Goal: Task Accomplishment & Management: Manage account settings

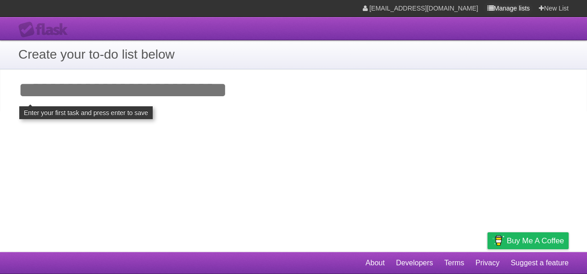
drag, startPoint x: 0, startPoint y: 0, endPoint x: 488, endPoint y: 10, distance: 488.3
click at [488, 10] on icon at bounding box center [491, 8] width 6 height 7
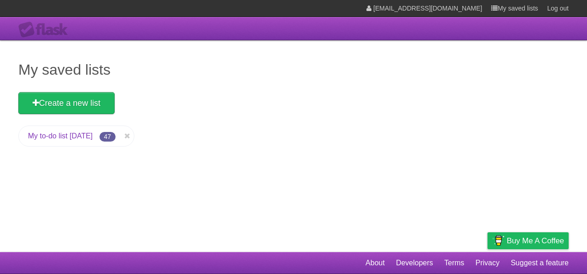
click at [100, 144] on li "My to-do list 08/30/2025 47" at bounding box center [76, 136] width 116 height 21
click at [93, 138] on link "My to-do list 08/30/2025" at bounding box center [60, 136] width 65 height 8
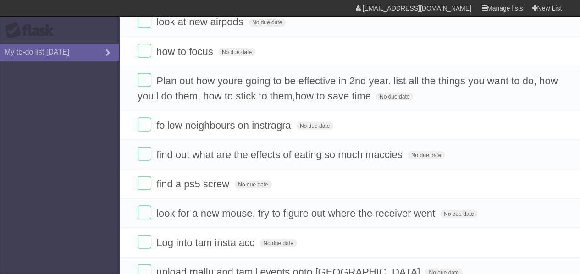
scroll to position [835, 0]
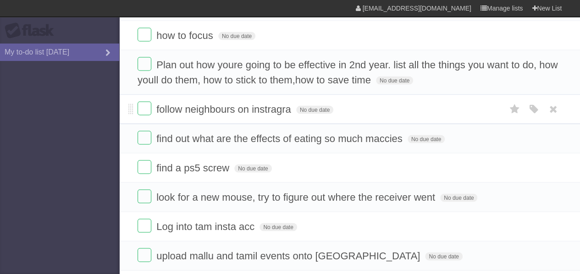
click at [252, 103] on span "follow neighbours on instragra" at bounding box center [224, 108] width 137 height 11
click at [252, 104] on input "**********" at bounding box center [232, 110] width 152 height 12
click at [312, 135] on span "find out what are the effects of eating so much maccies" at bounding box center [280, 138] width 248 height 11
click at [362, 142] on li "find out what are the effects of eating so much maccies No due date White Red B…" at bounding box center [349, 138] width 461 height 30
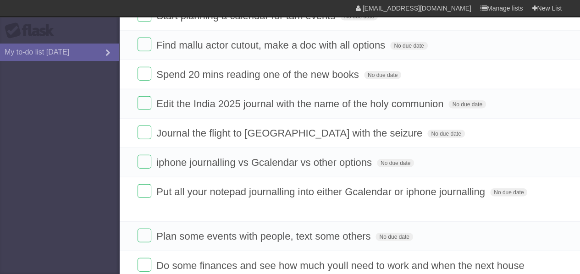
scroll to position [1191, 0]
